Goal: Task Accomplishment & Management: Use online tool/utility

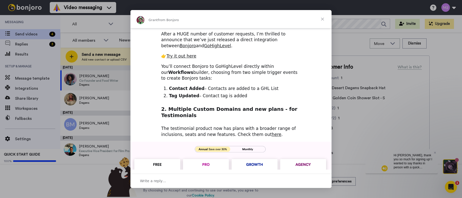
scroll to position [76, 0]
click at [321, 19] on span "Close" at bounding box center [322, 19] width 18 height 18
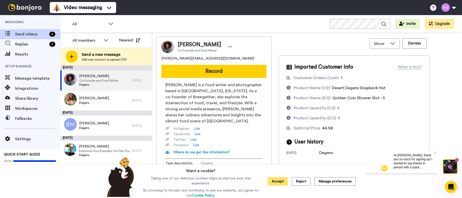
click at [280, 180] on button "Accept" at bounding box center [278, 181] width 20 height 9
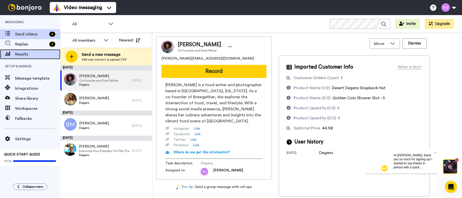
click at [21, 51] on span "Results" at bounding box center [37, 54] width 45 height 6
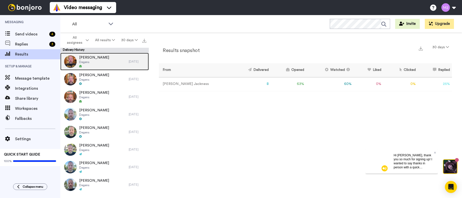
click at [107, 62] on span "Degens" at bounding box center [94, 62] width 30 height 4
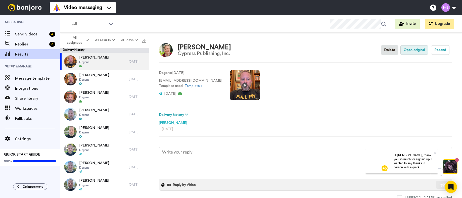
click at [409, 52] on button "Open original" at bounding box center [414, 50] width 28 height 10
type textarea "x"
